Goal: Navigation & Orientation: Find specific page/section

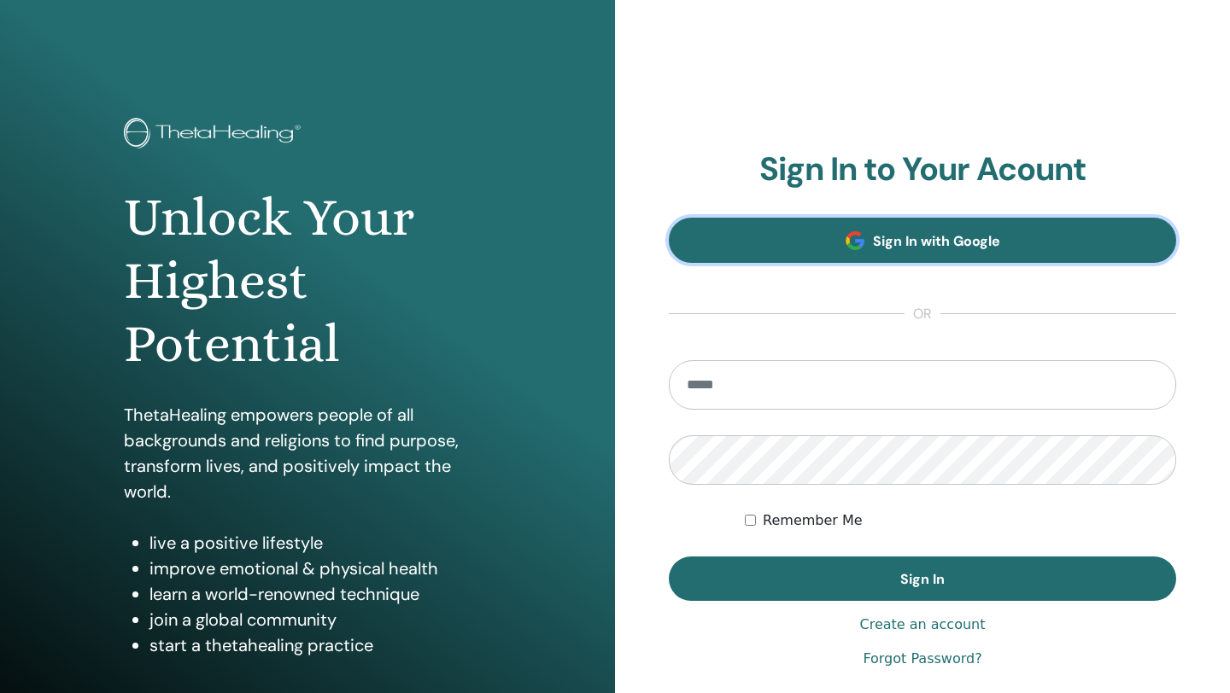
click at [762, 230] on link "Sign In with Google" at bounding box center [922, 240] width 507 height 45
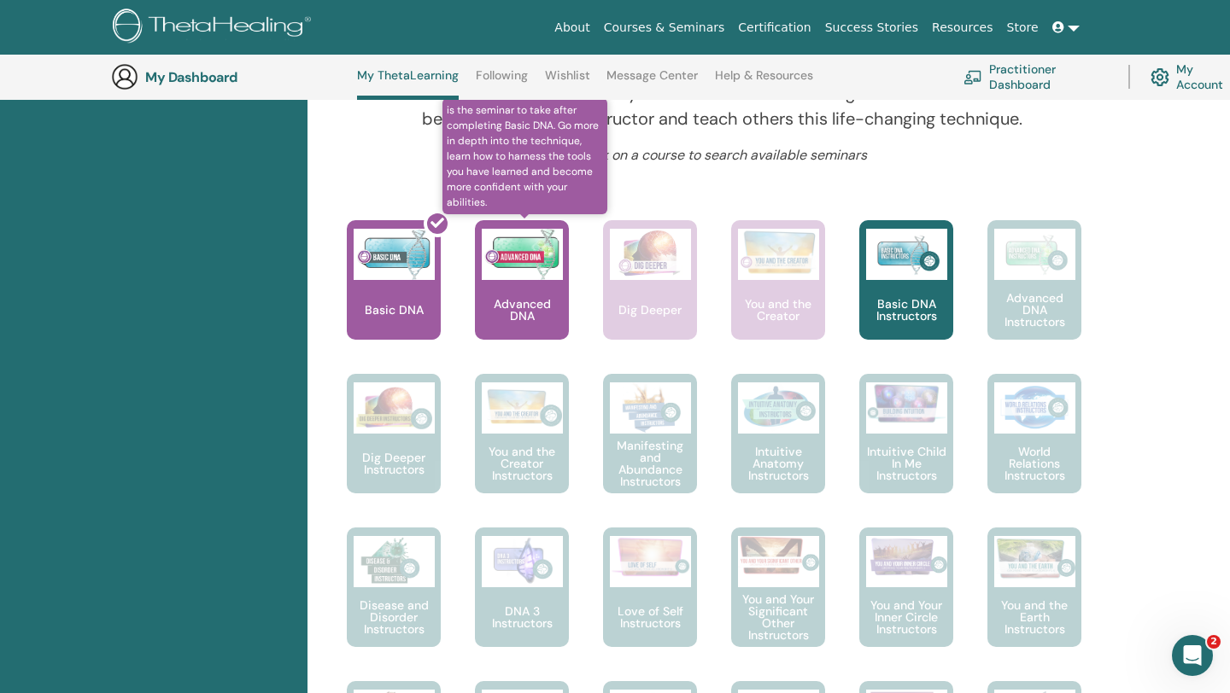
click at [529, 298] on p "Advanced DNA" at bounding box center [522, 310] width 94 height 24
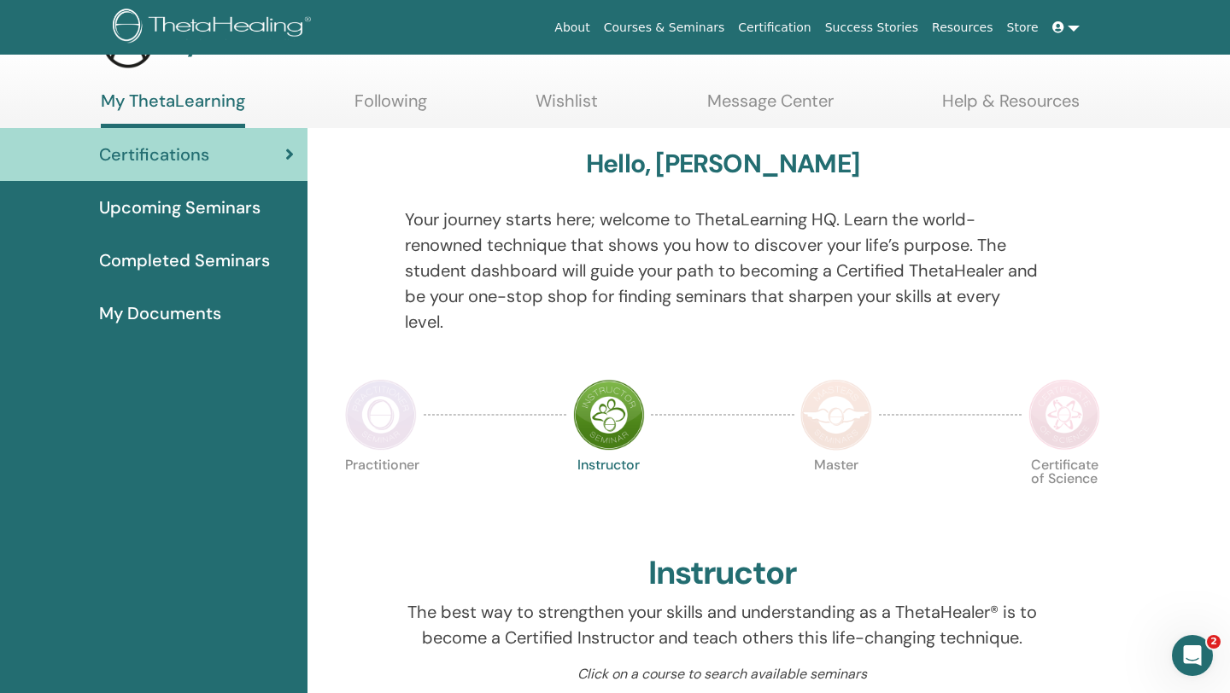
scroll to position [57, 0]
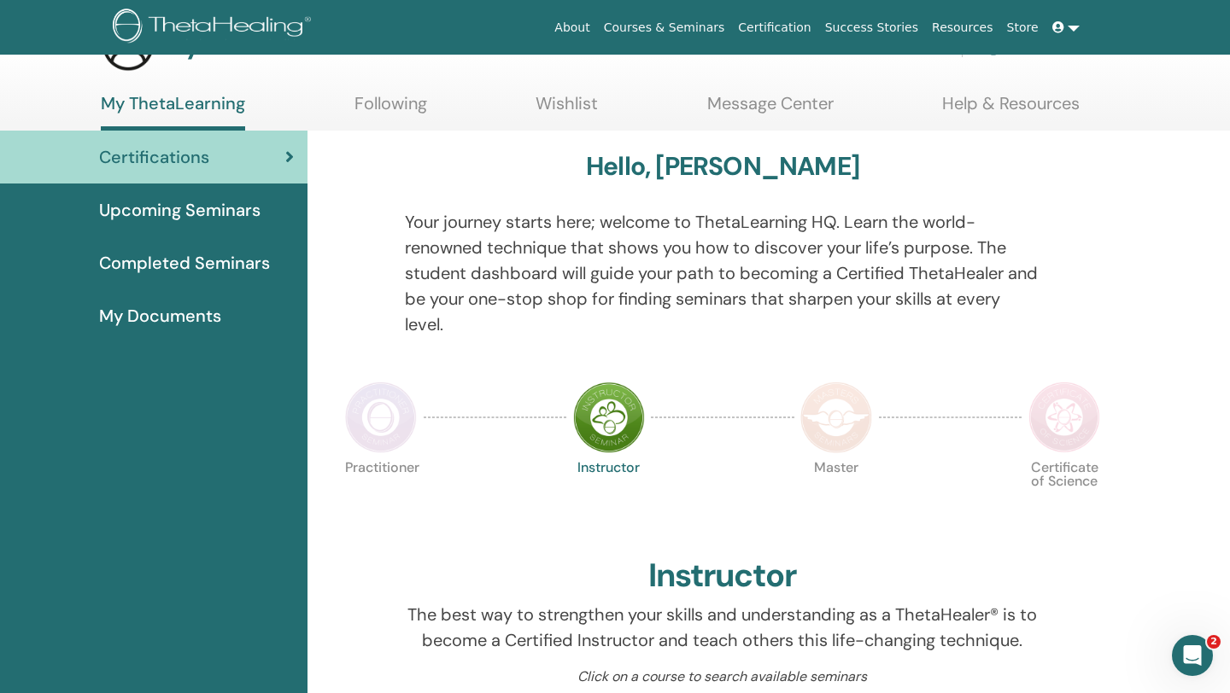
click at [194, 312] on span "My Documents" at bounding box center [160, 316] width 122 height 26
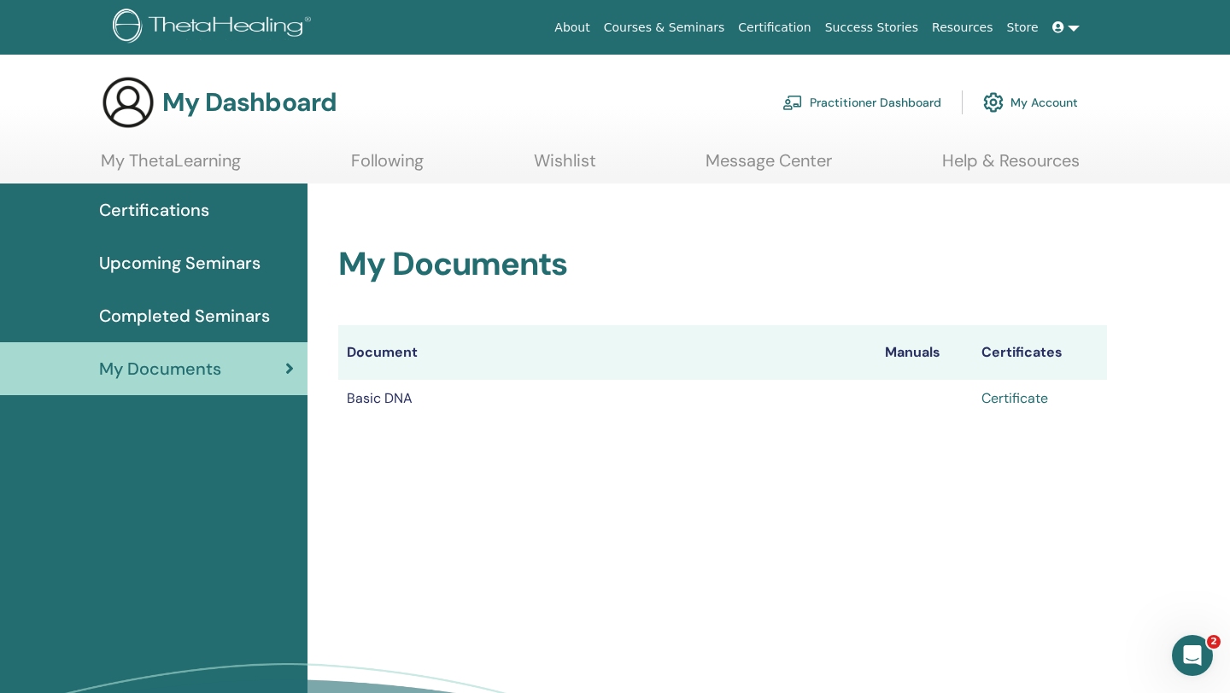
click at [1014, 398] on link "Certificate" at bounding box center [1014, 398] width 67 height 18
click at [163, 260] on span "Upcoming Seminars" at bounding box center [179, 263] width 161 height 26
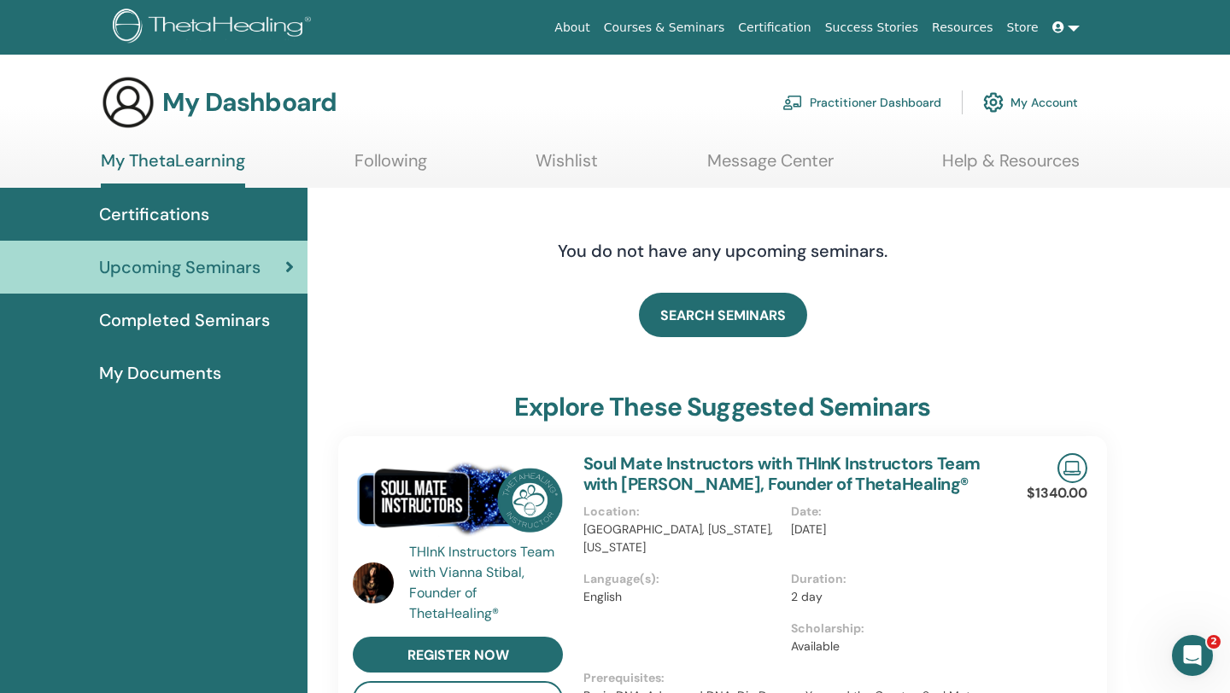
click at [169, 213] on span "Certifications" at bounding box center [154, 215] width 110 height 26
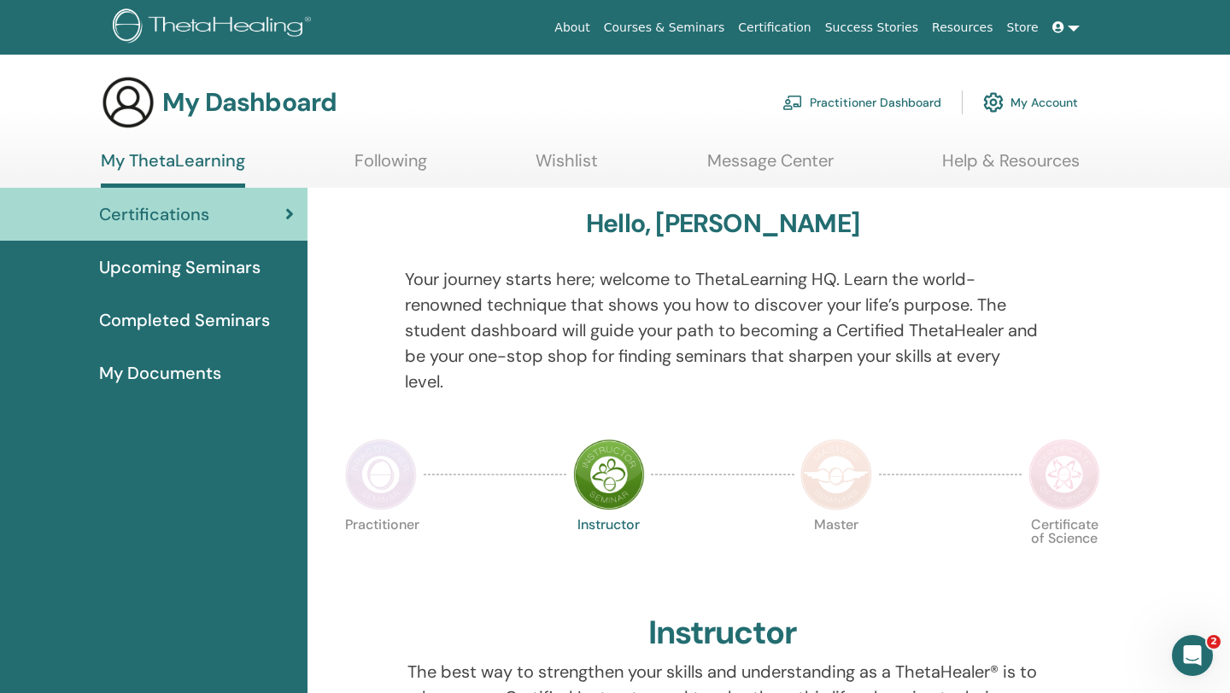
click at [164, 267] on span "Upcoming Seminars" at bounding box center [179, 267] width 161 height 26
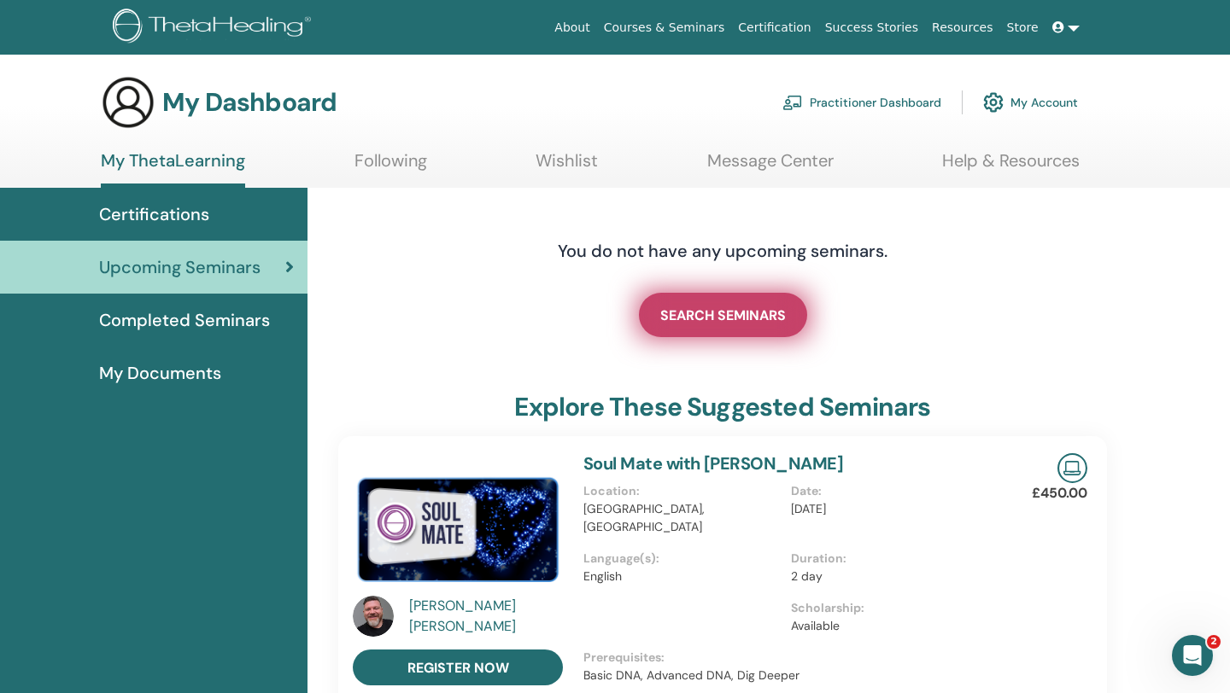
click at [744, 315] on span "SEARCH SEMINARS" at bounding box center [723, 316] width 126 height 18
